Goal: Information Seeking & Learning: Find contact information

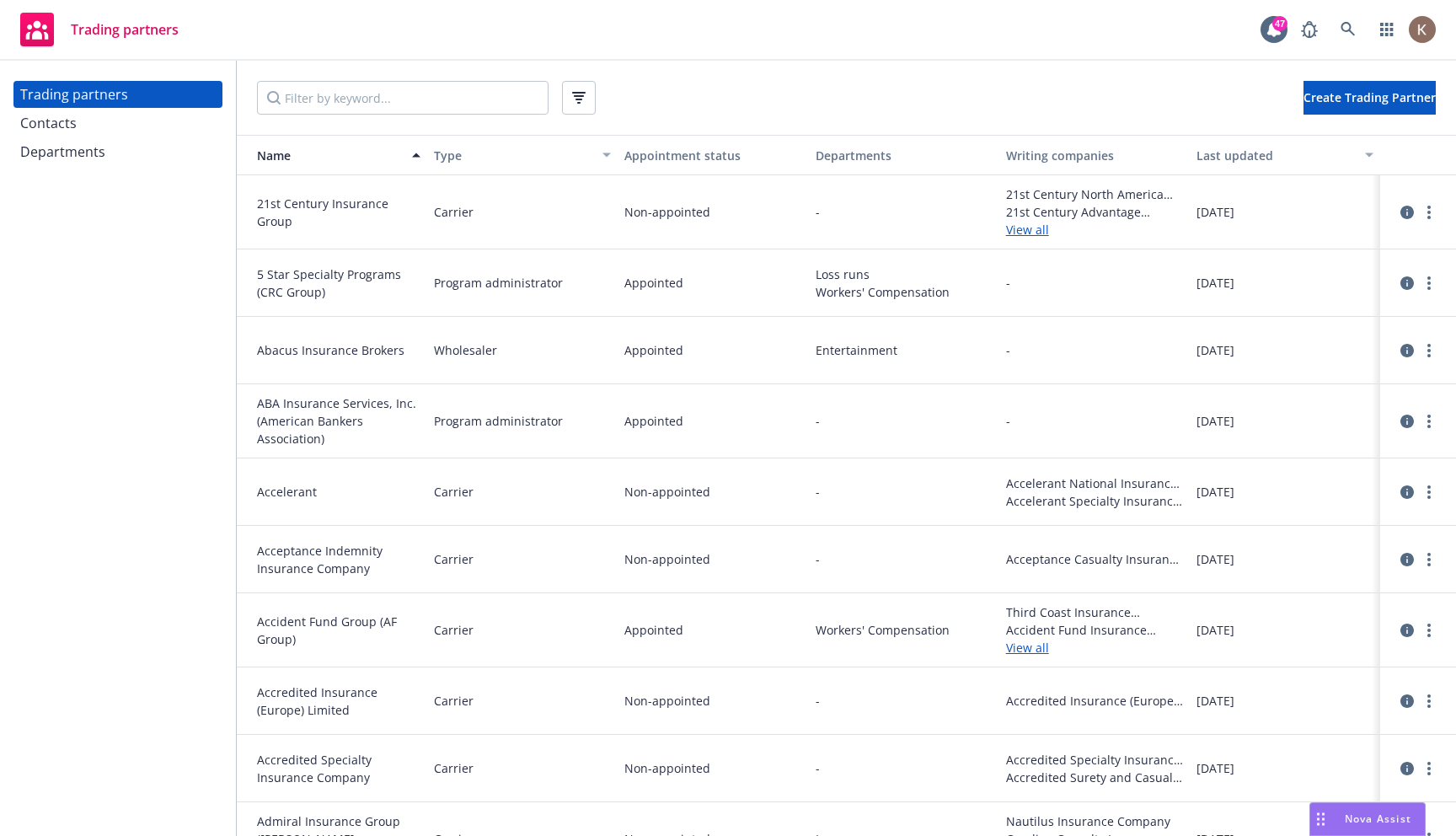
click at [1374, 821] on span "Nova Assist" at bounding box center [1378, 819] width 66 height 15
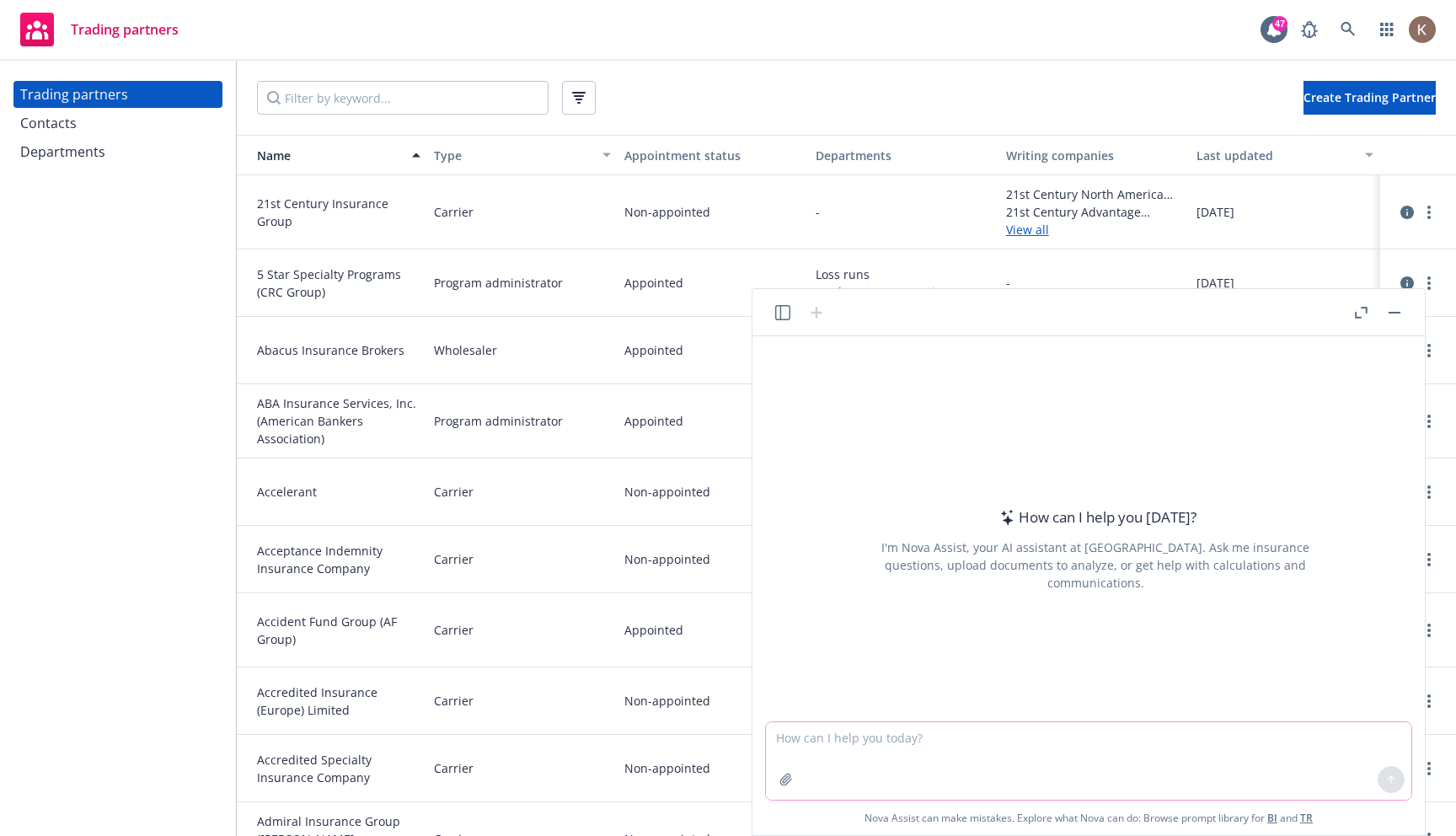
click at [938, 745] on textarea at bounding box center [1088, 761] width 646 height 77
paste textarea "who are the contacts for Cyber in Hartford insurance?"
type textarea "who are the contacts for Cyber in Hartford insurance?"
click at [1399, 777] on button at bounding box center [1392, 780] width 27 height 27
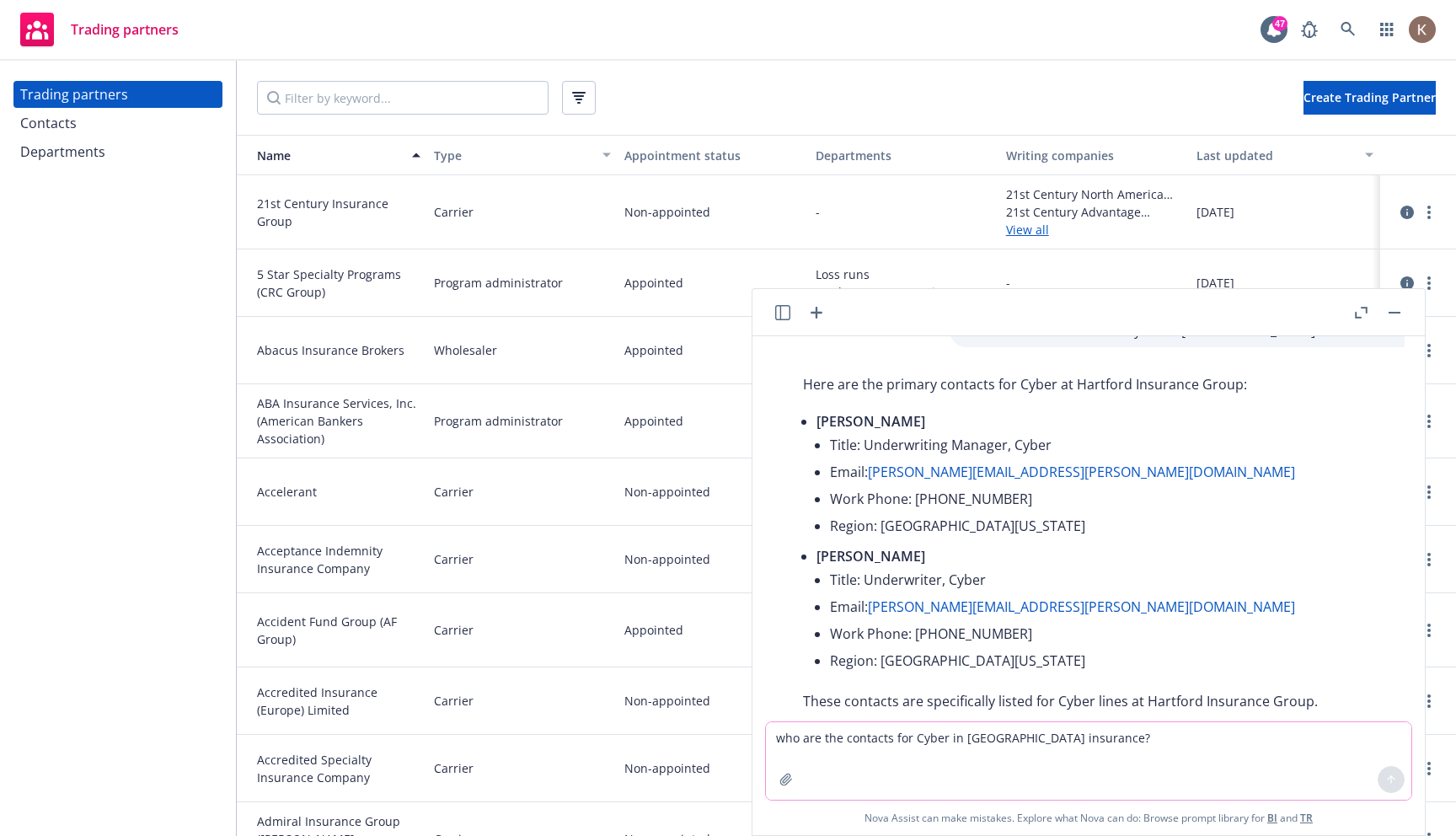
scroll to position [37, 0]
click at [381, 99] on input "Filter by keyword..." at bounding box center [402, 97] width 292 height 34
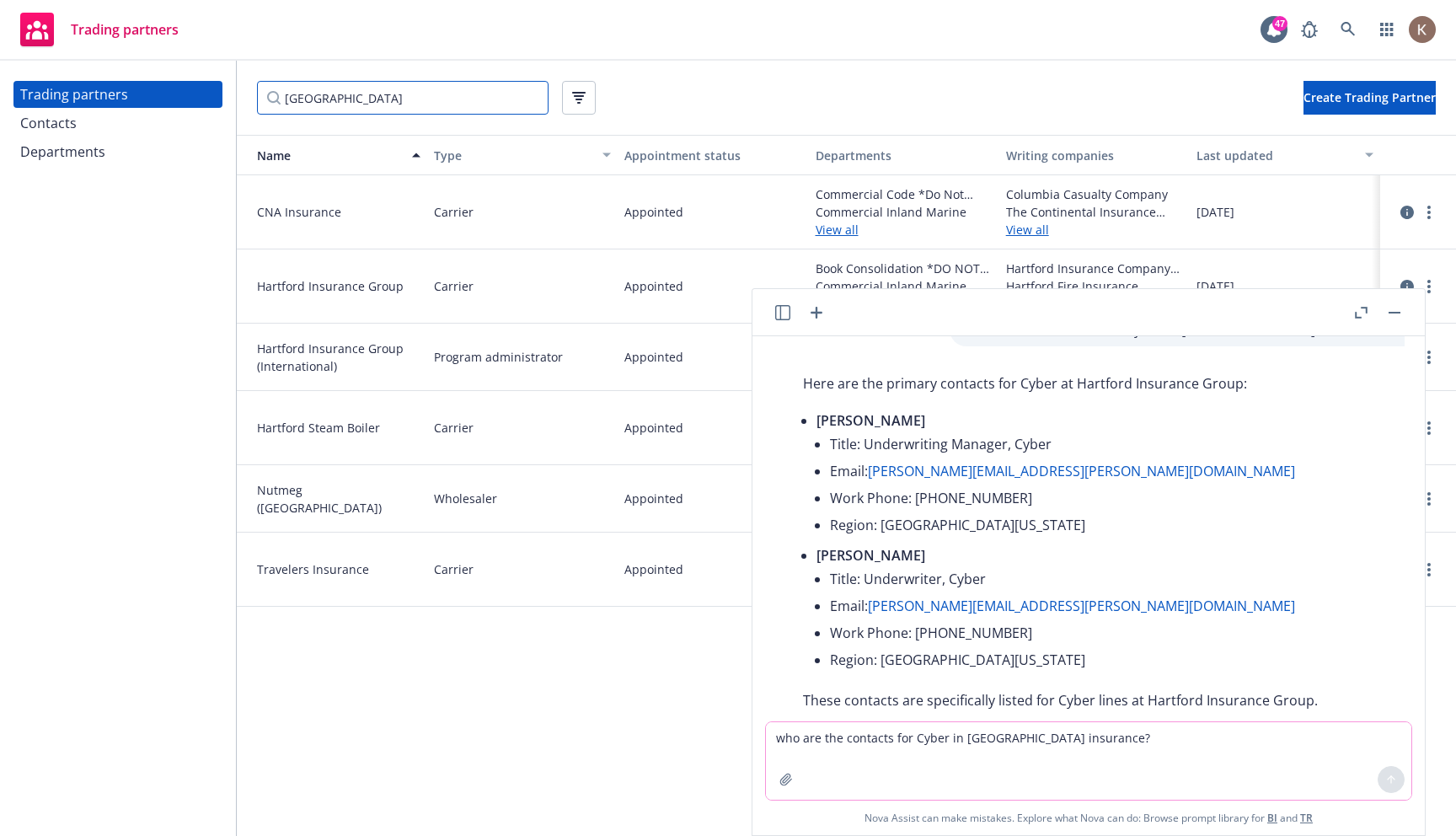
type input "hartford"
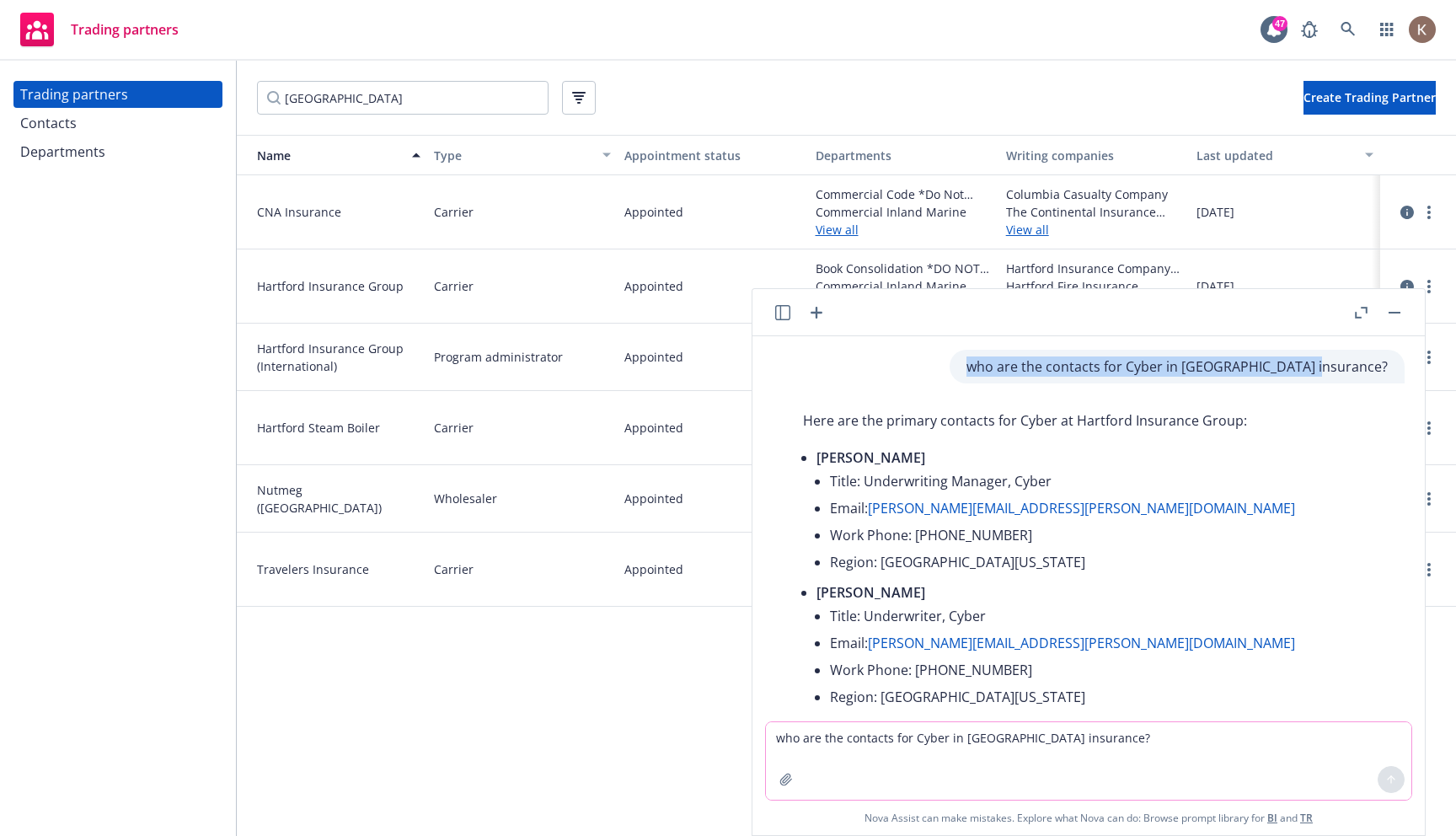
drag, startPoint x: 1053, startPoint y: 367, endPoint x: 1387, endPoint y: 371, distance: 334.0
click at [1387, 371] on p "who are the contacts for Cyber in Hartford insurance?" at bounding box center [1177, 366] width 421 height 20
copy p "who are the contacts for Cyber in Hartford insurance?"
click at [1406, 280] on icon "circleInformation" at bounding box center [1407, 286] width 14 height 14
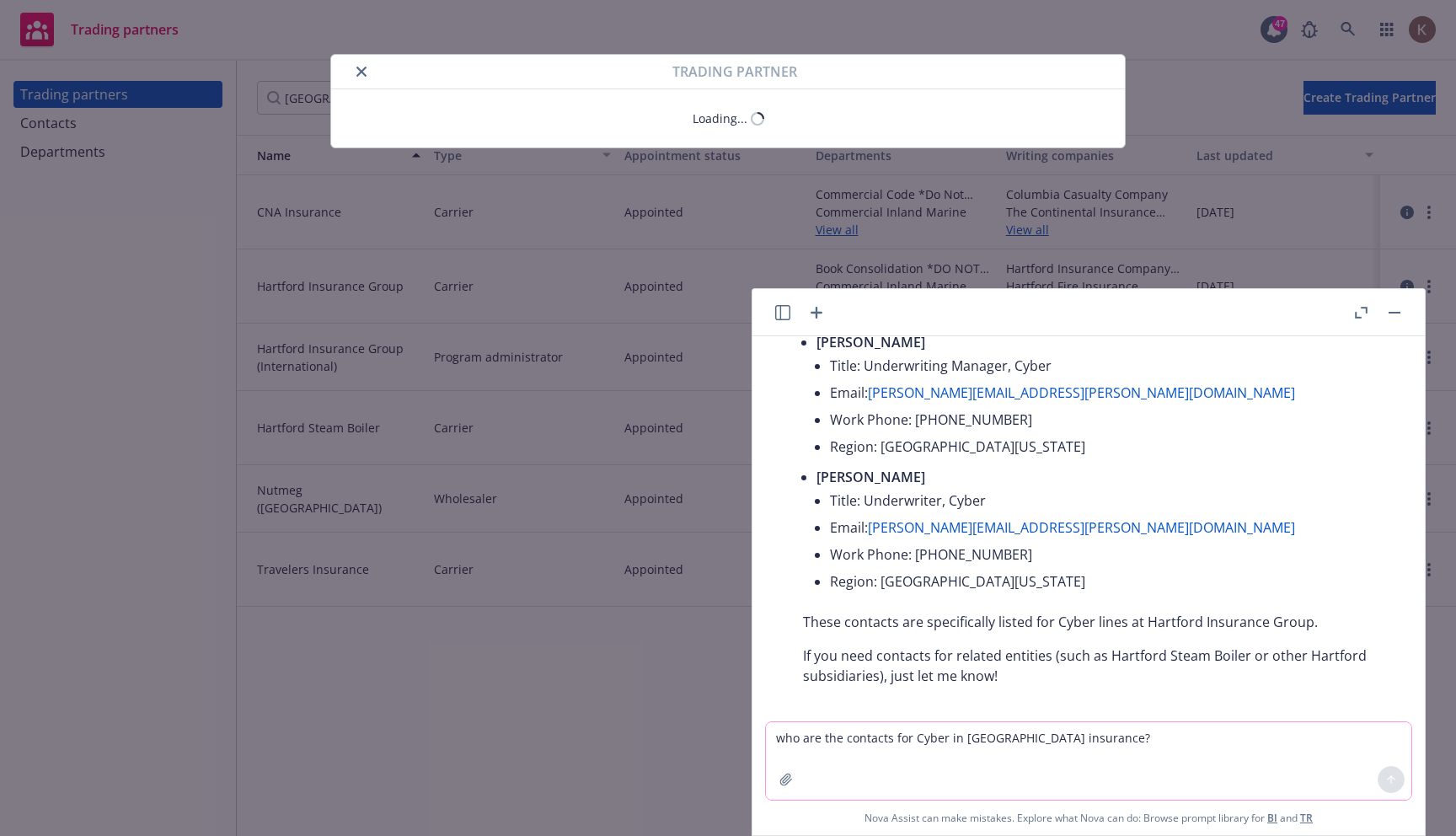
scroll to position [127, 0]
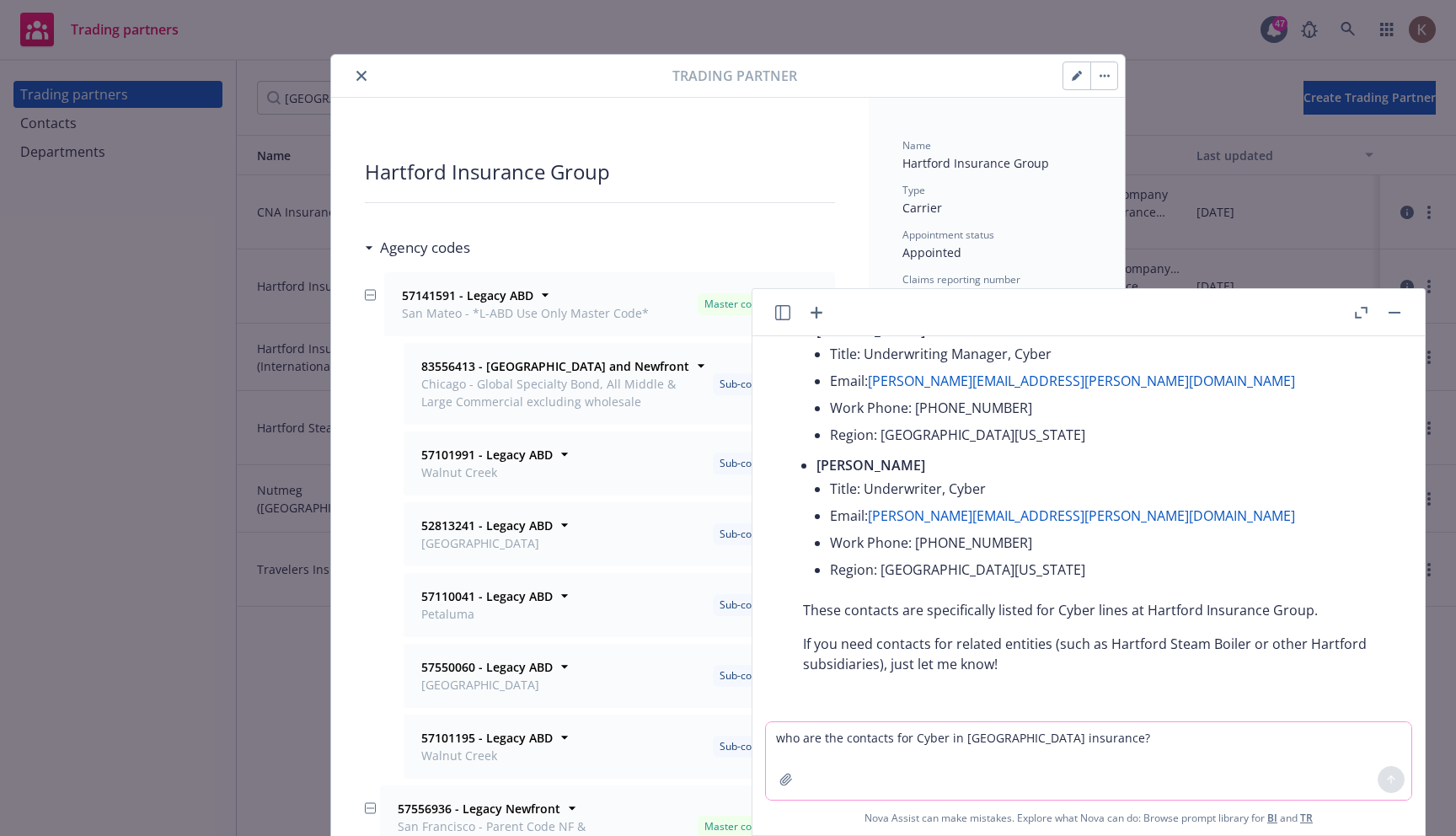
click at [367, 247] on icon at bounding box center [369, 248] width 6 height 4
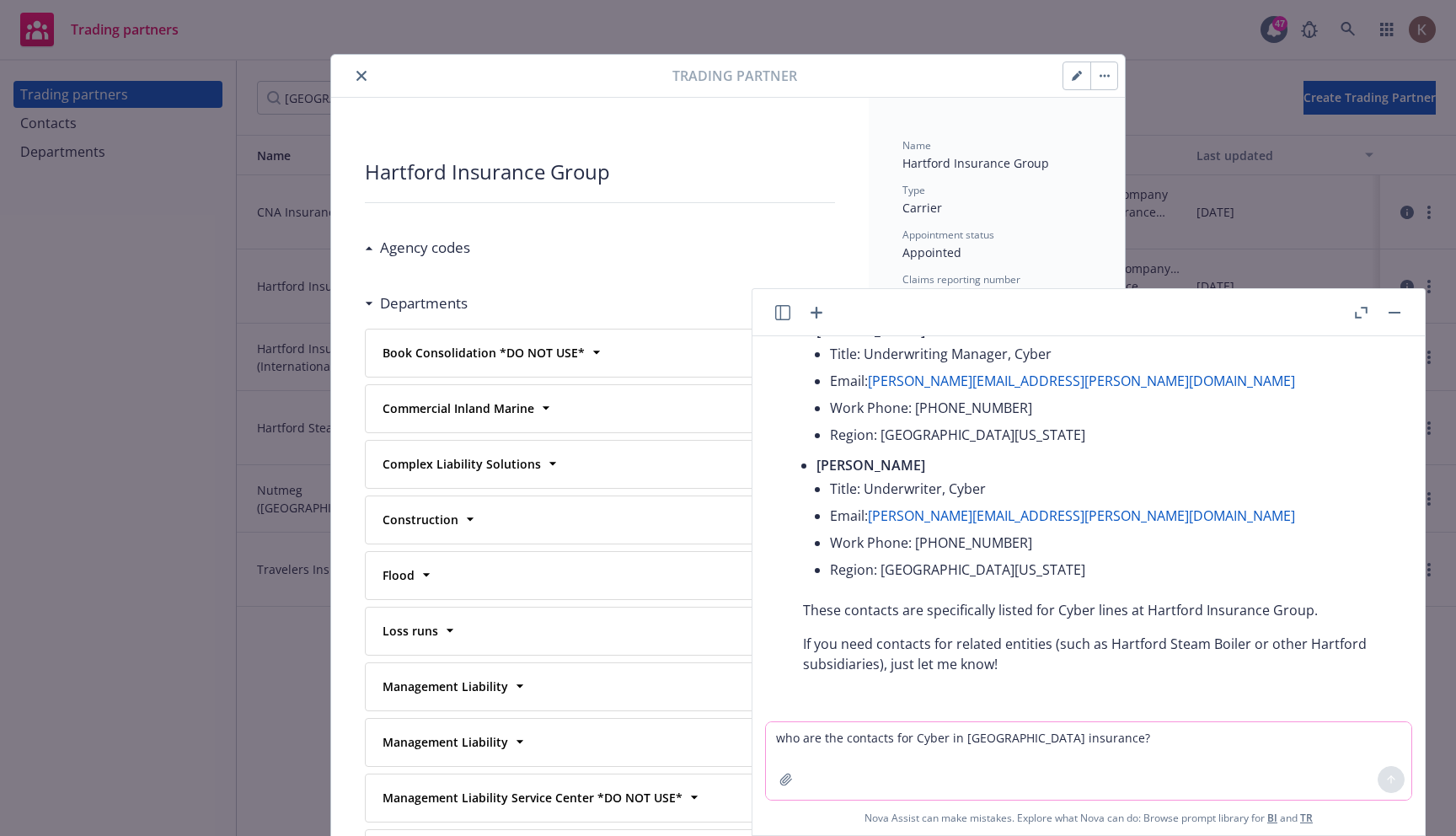
click at [367, 299] on div "Departments" at bounding box center [416, 304] width 103 height 22
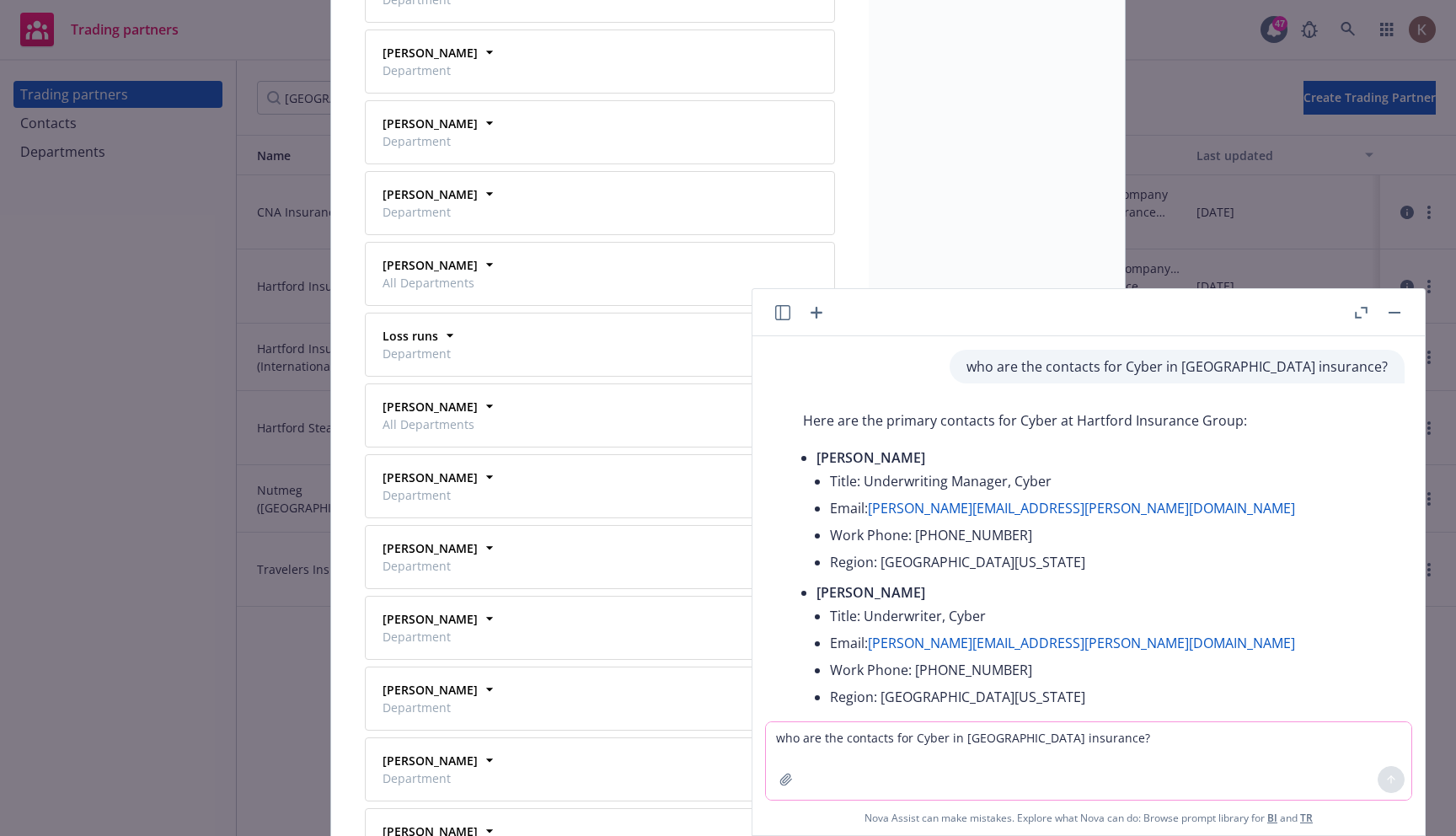
scroll to position [1661, 0]
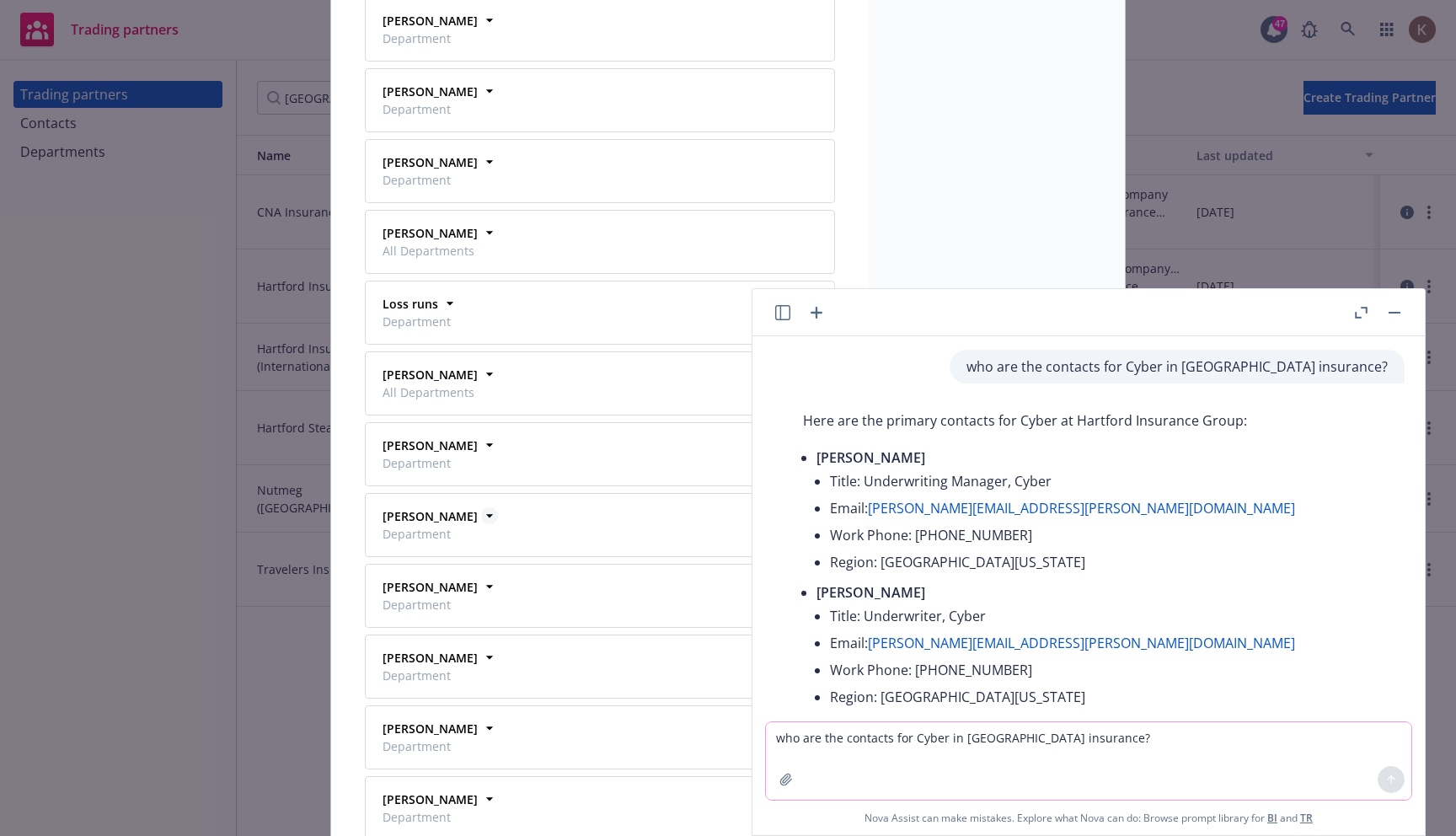
click at [481, 518] on icon at bounding box center [490, 515] width 17 height 17
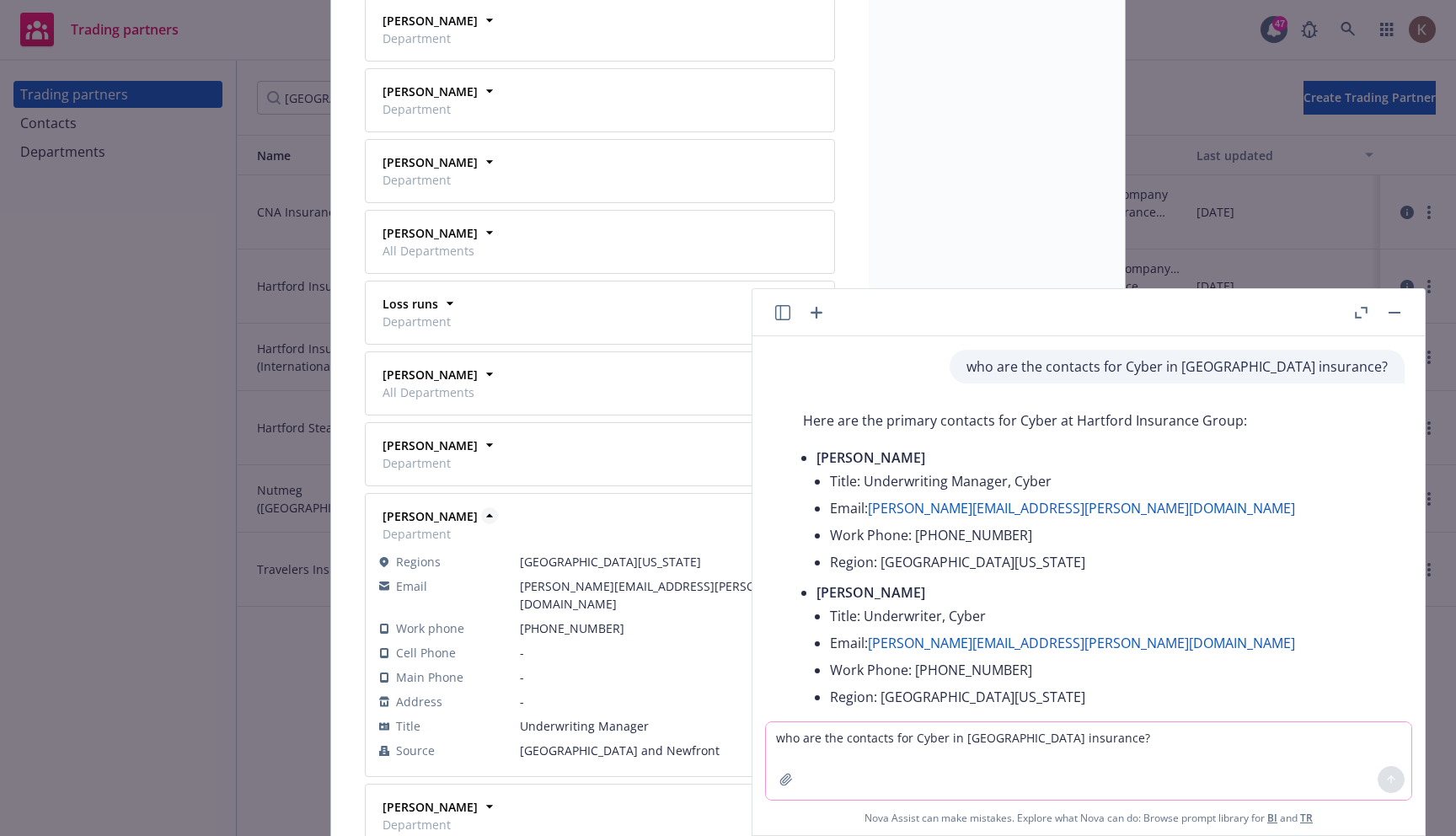
click at [486, 515] on icon at bounding box center [489, 516] width 6 height 4
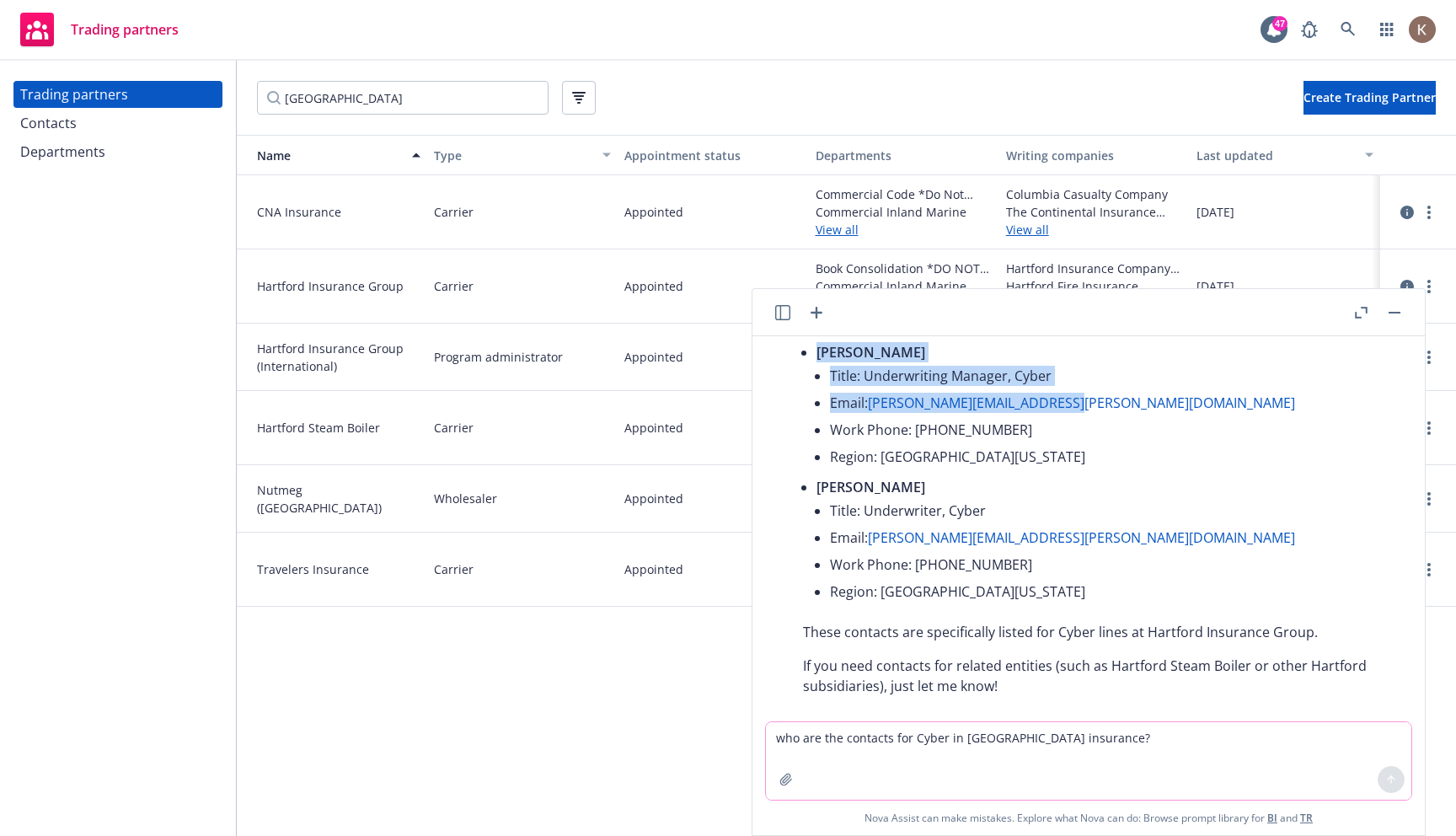
scroll to position [127, 0]
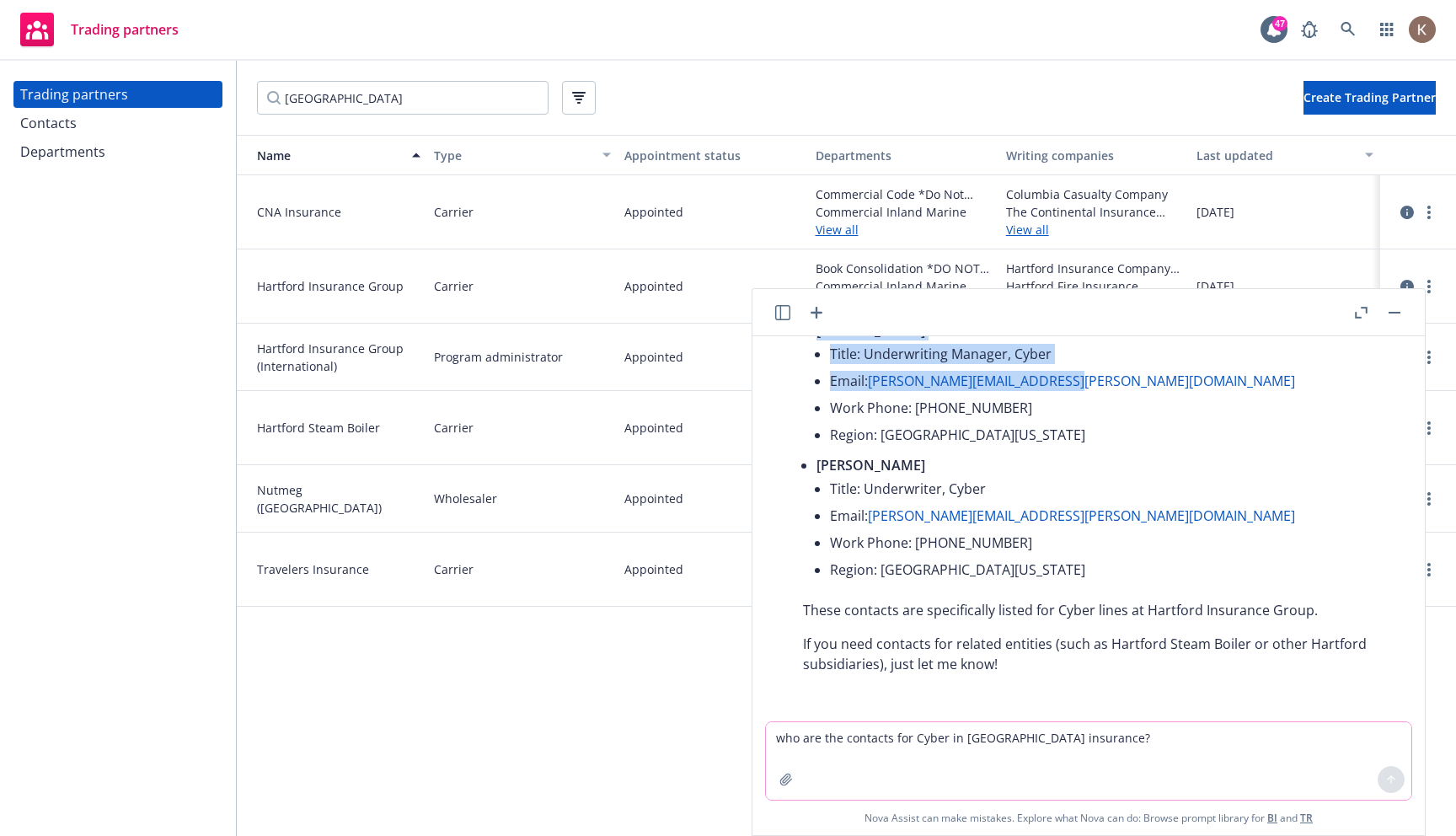
drag, startPoint x: 1052, startPoint y: 368, endPoint x: 1415, endPoint y: 384, distance: 363.4
click at [1415, 384] on div "who are the contacts for Cyber in Hartford insurance? Here are the primary cont…" at bounding box center [1088, 529] width 659 height 385
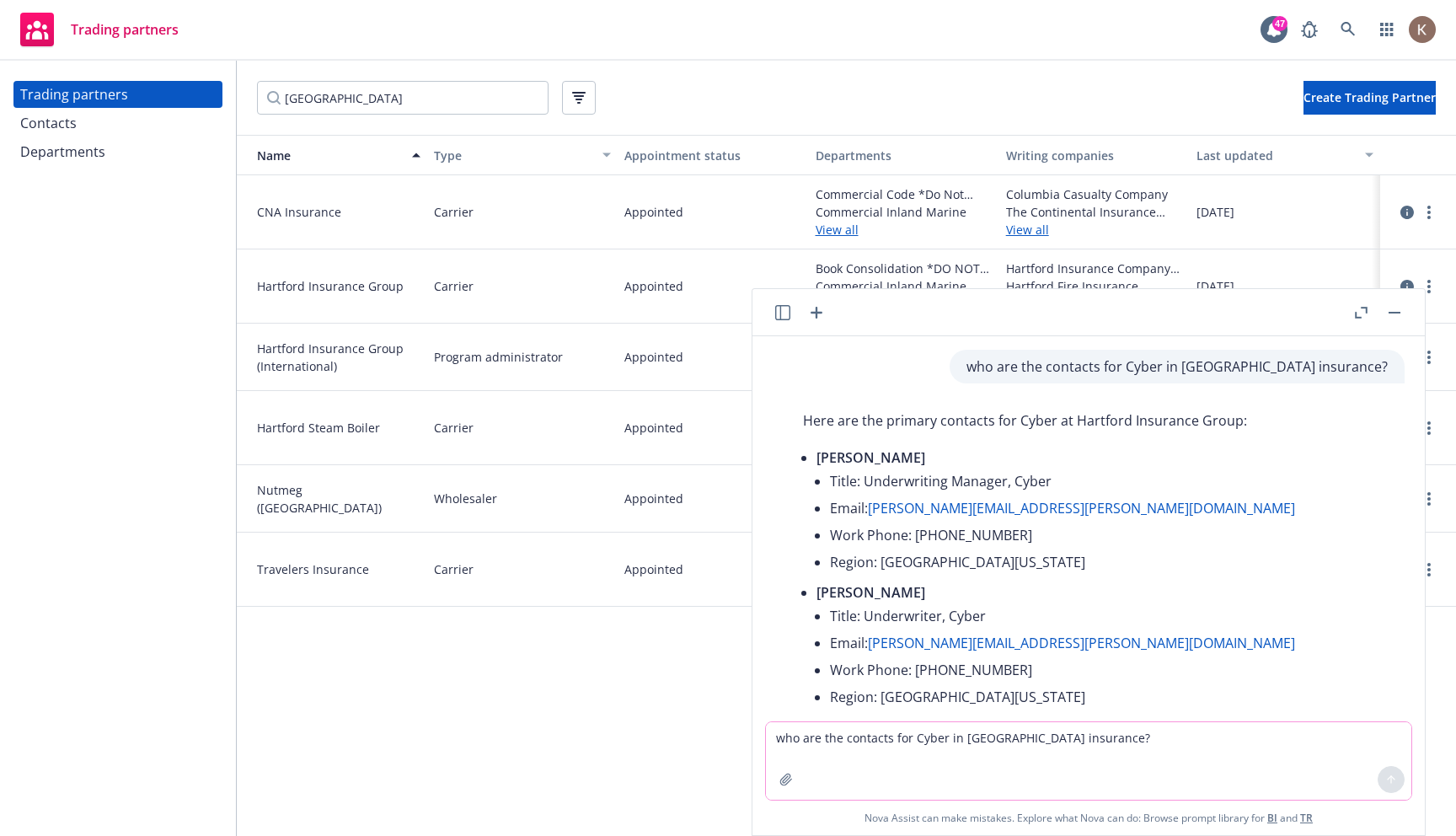
click at [1125, 372] on p "who are the contacts for Cyber in Hartford insurance?" at bounding box center [1177, 366] width 421 height 20
copy p "who are the contacts for Cyber in Hartford insurance?"
drag, startPoint x: 1049, startPoint y: 367, endPoint x: 1387, endPoint y: 376, distance: 338.1
click at [1387, 376] on div "who are the contacts for Cyber in Hartford insurance?" at bounding box center [1176, 366] width 455 height 34
drag, startPoint x: 905, startPoint y: 460, endPoint x: 818, endPoint y: 464, distance: 87.1
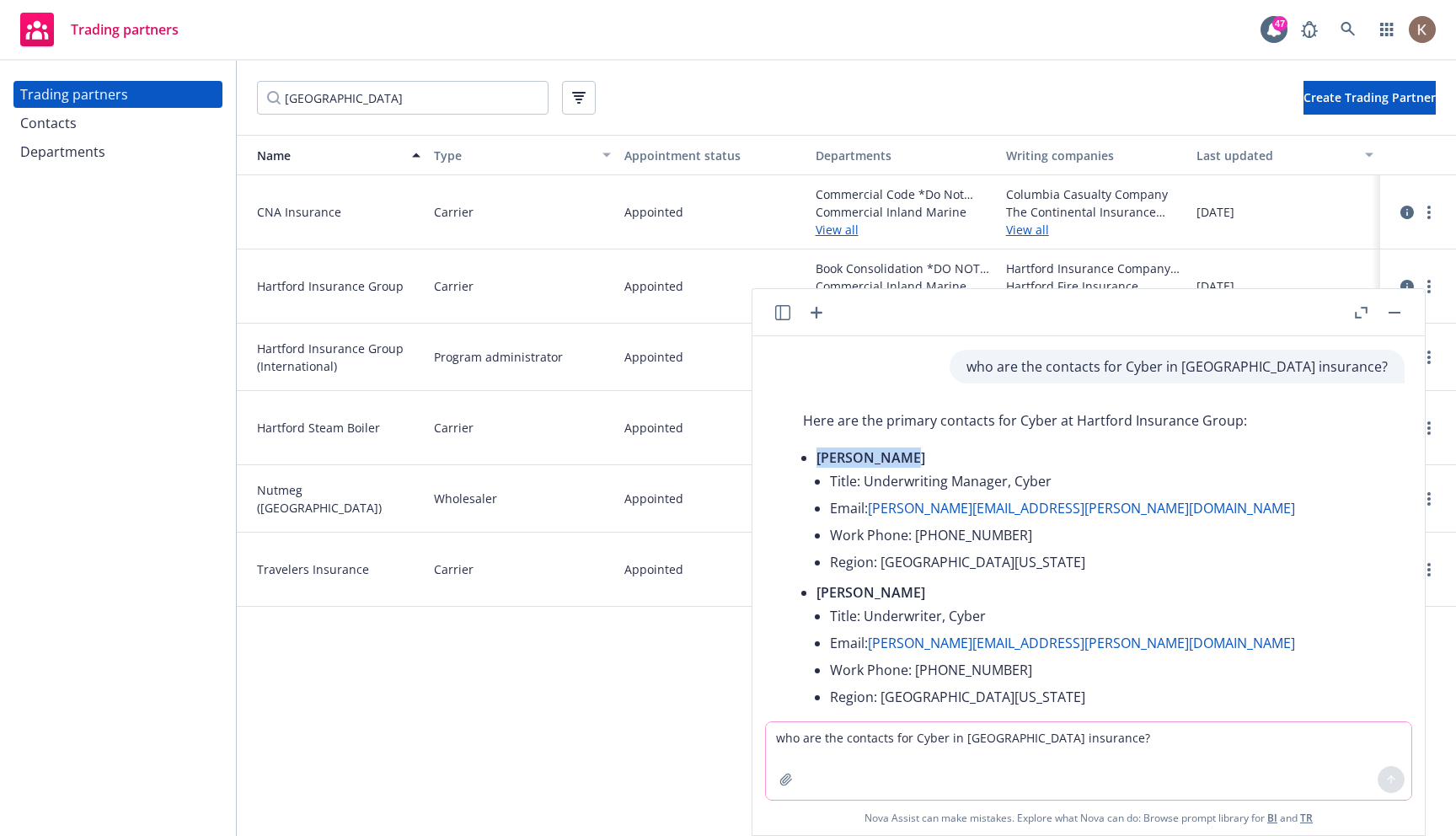
click at [818, 464] on p "Robert Flynn" at bounding box center [1102, 458] width 571 height 20
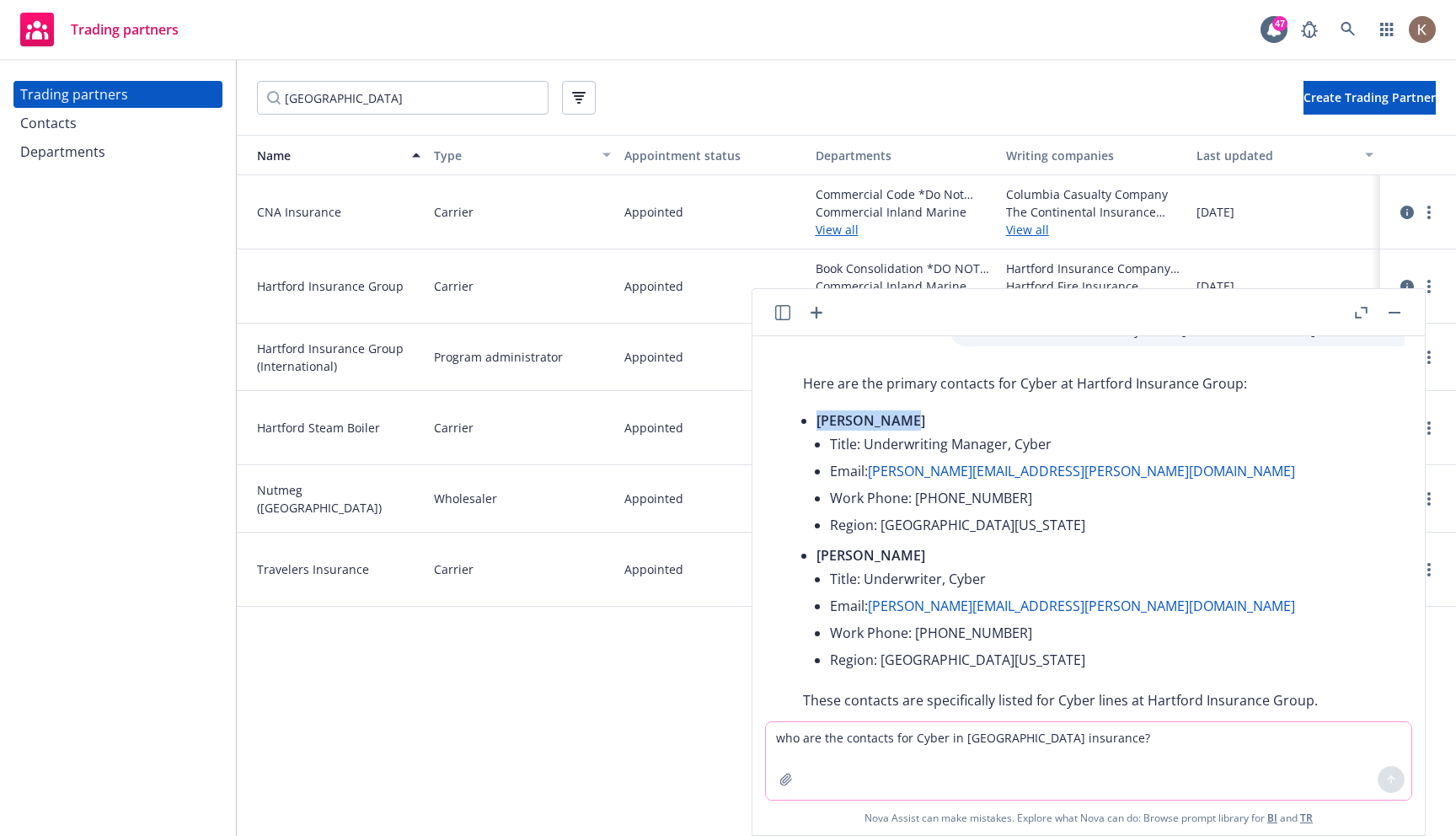
scroll to position [25, 0]
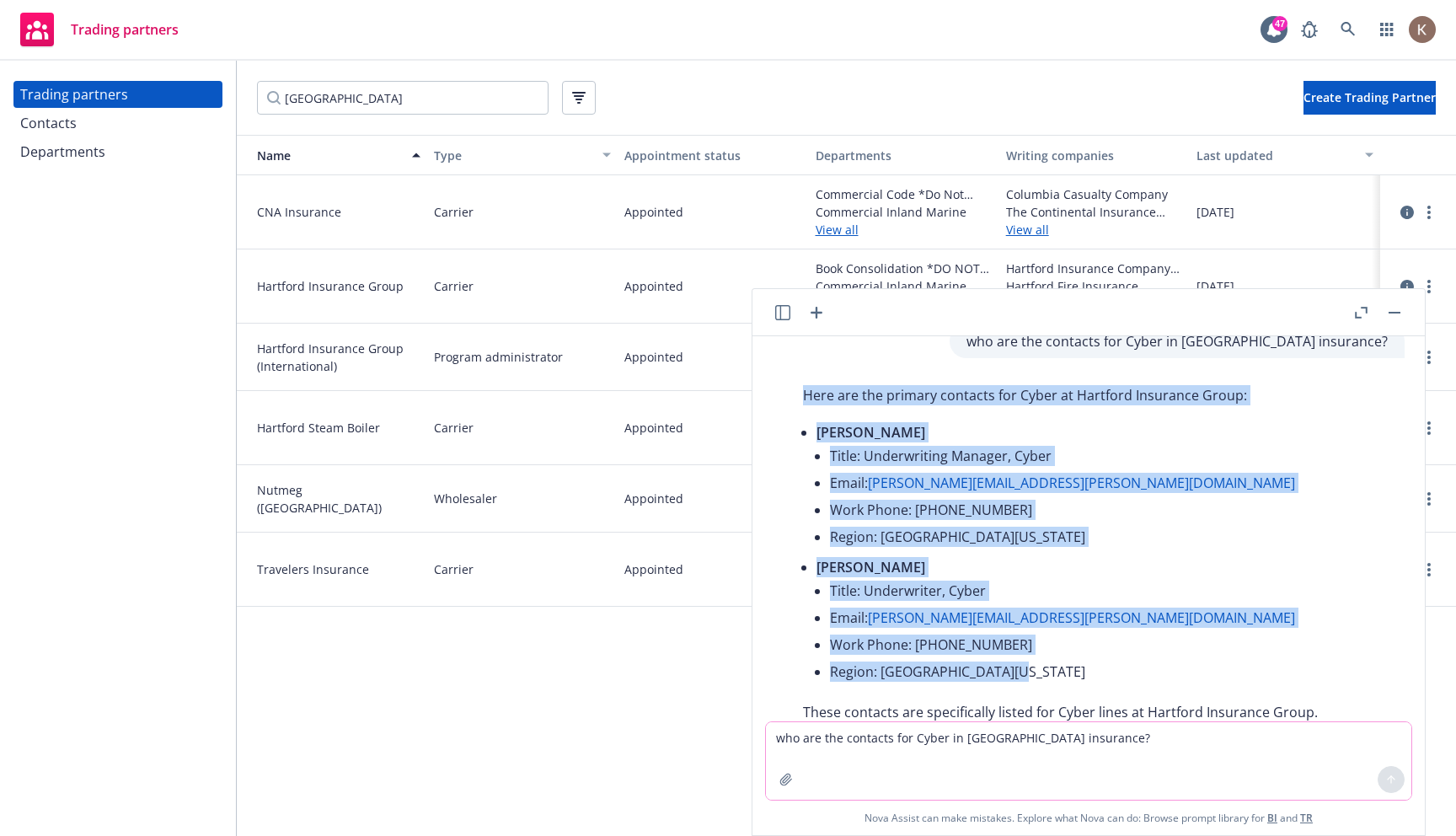
copy div "Here are the primary contacts for Cyber at Hartford Insurance Group: Robert Fly…"
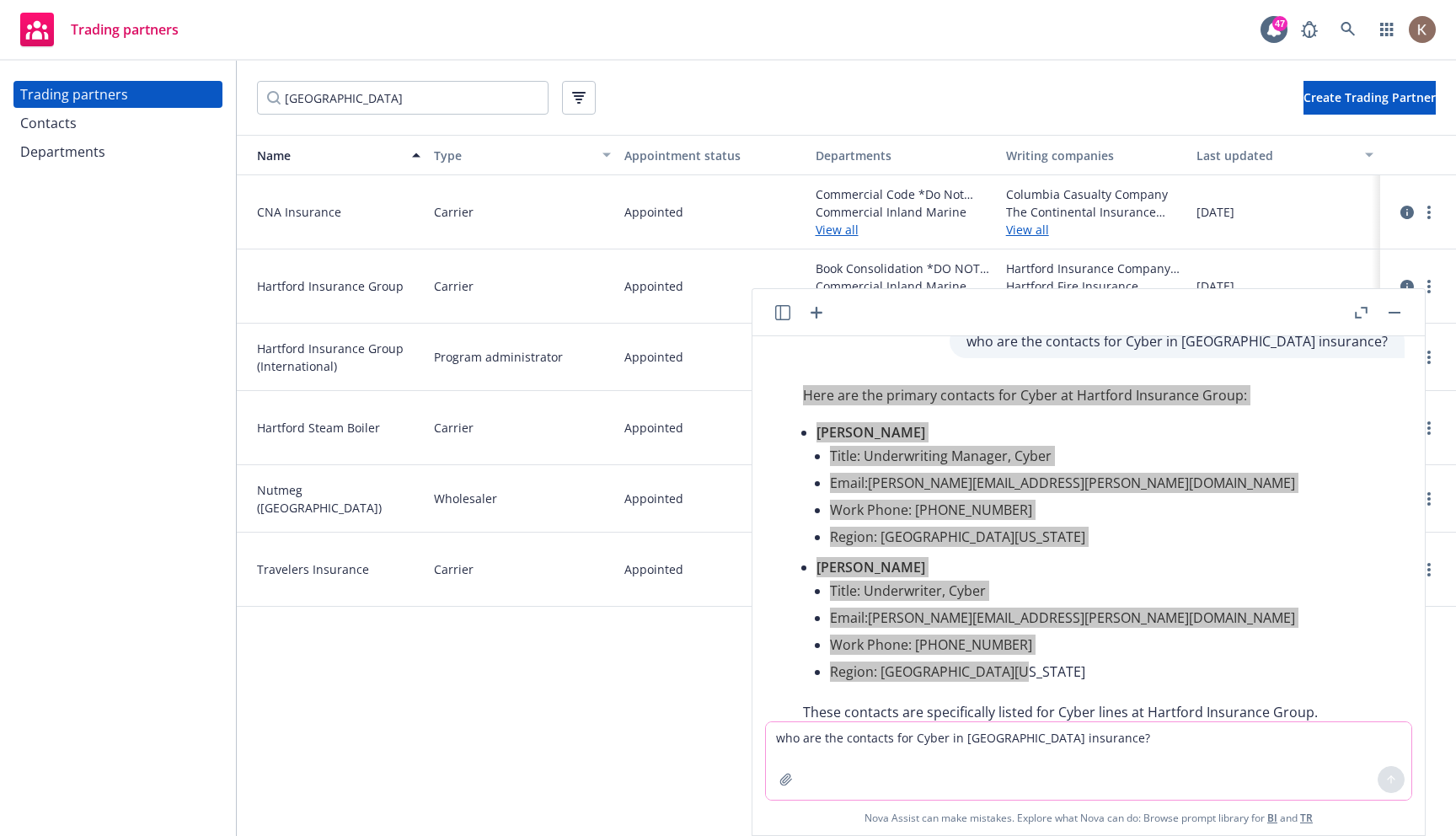
drag, startPoint x: 1015, startPoint y: 677, endPoint x: 776, endPoint y: 397, distance: 368.1
click at [776, 397] on div "Here are the primary contacts for Cyber at Hartford Insurance Group: Robert Fly…" at bounding box center [1095, 581] width 646 height 404
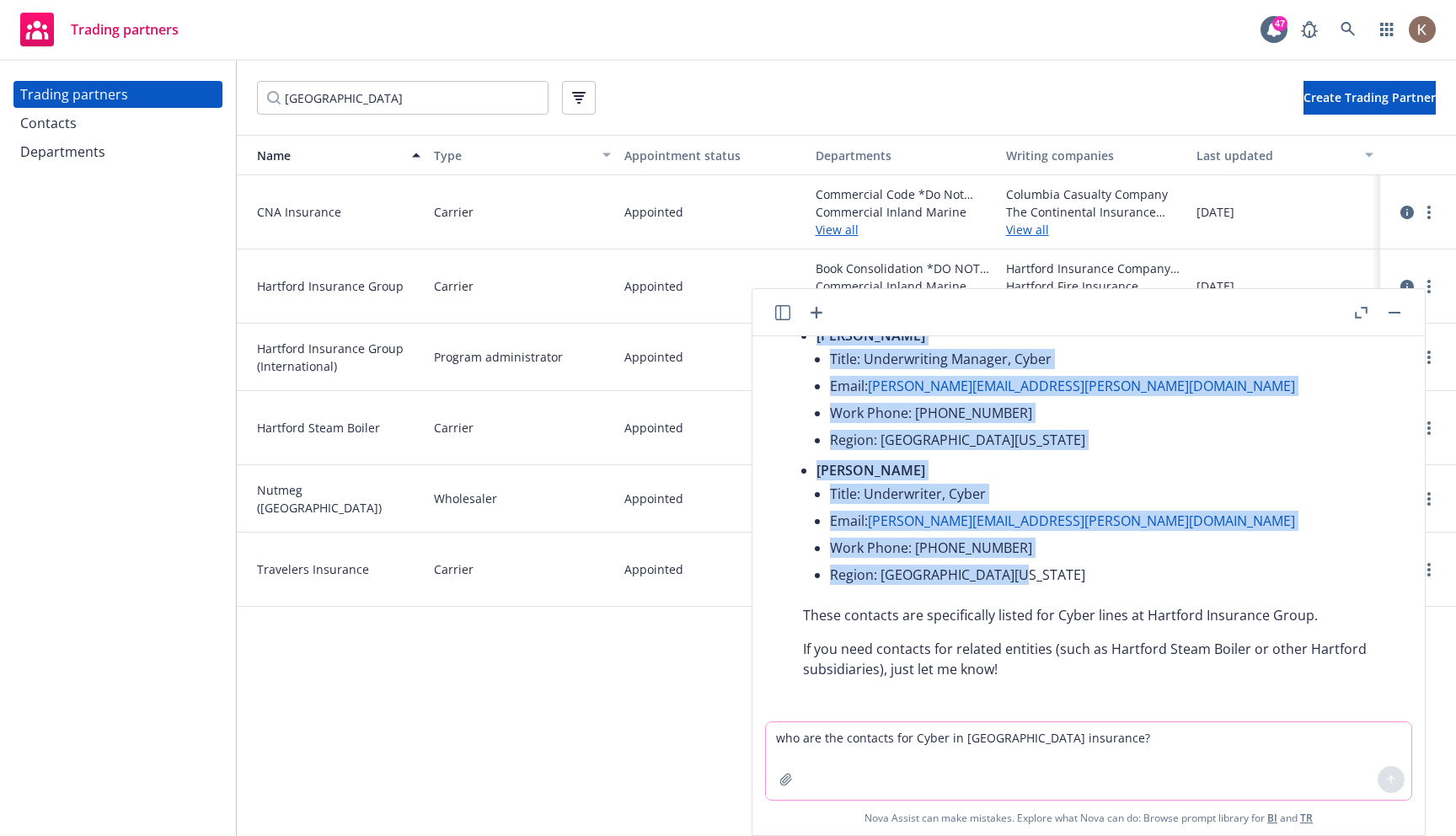
scroll to position [127, 0]
